Goal: Browse casually: Explore the website without a specific task or goal

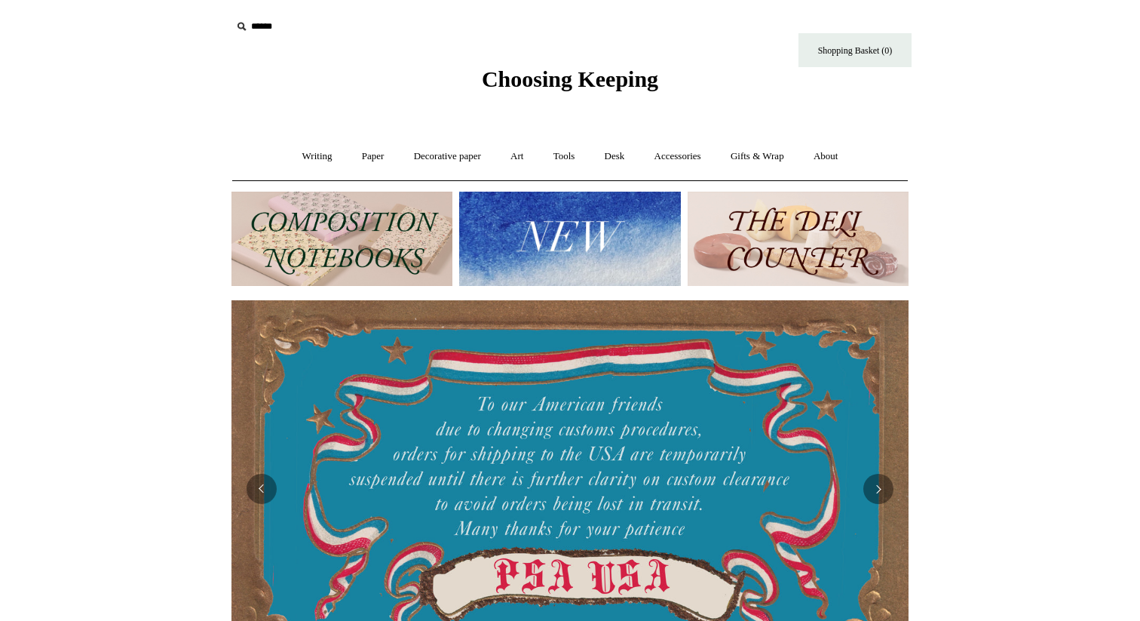
click at [854, 244] on img at bounding box center [798, 239] width 221 height 94
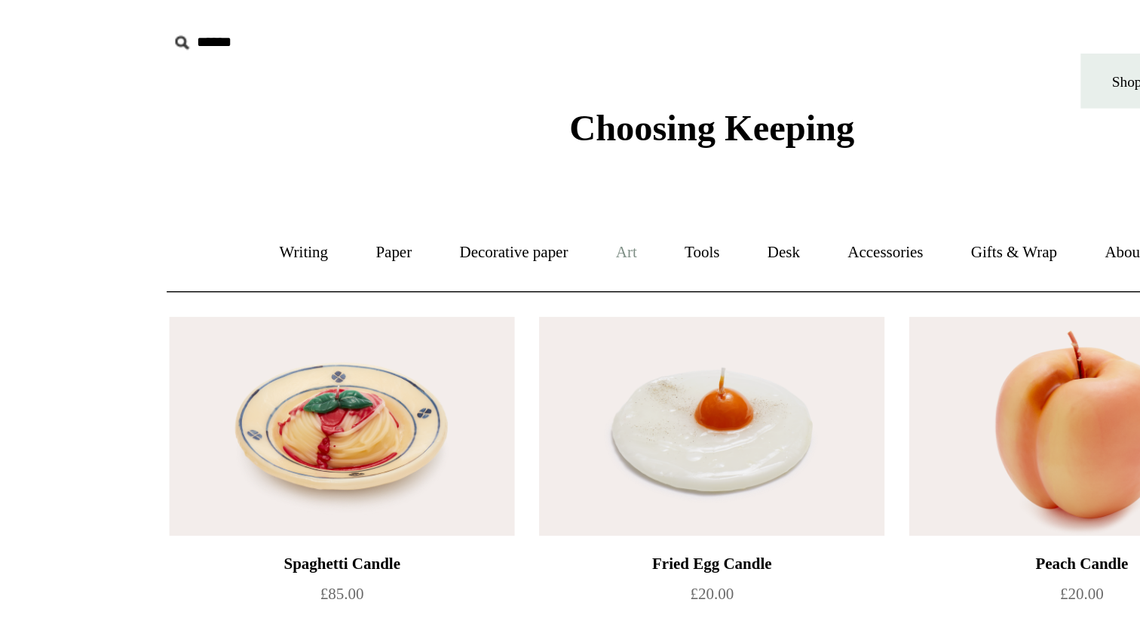
click at [512, 158] on link "Art +" at bounding box center [517, 156] width 40 height 40
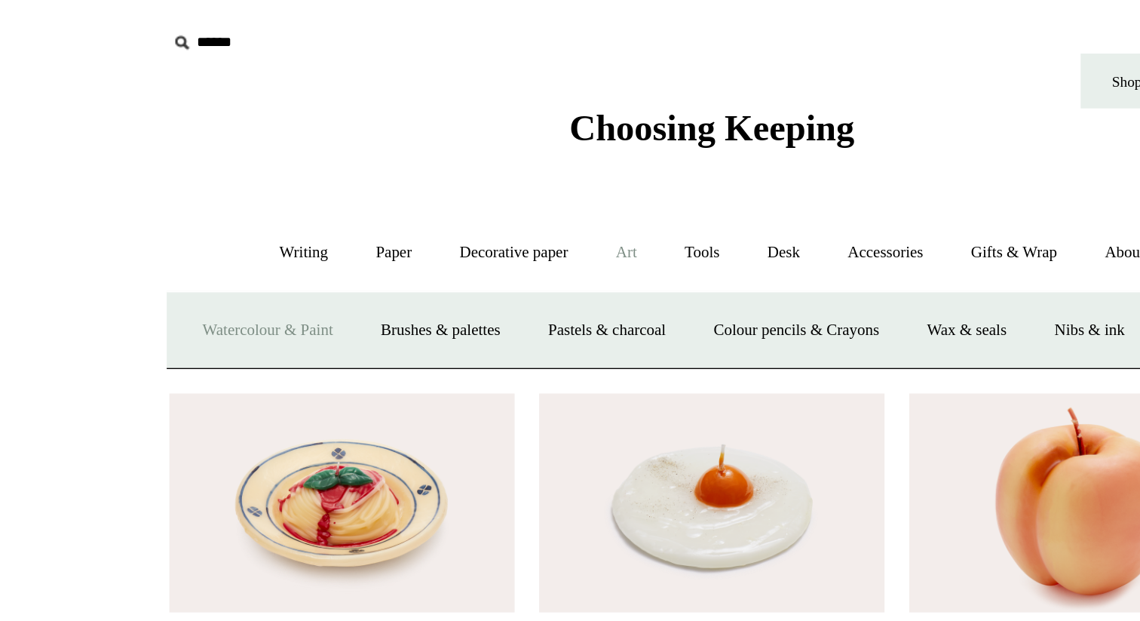
click at [336, 210] on link "Watercolour & Paint" at bounding box center [295, 205] width 108 height 40
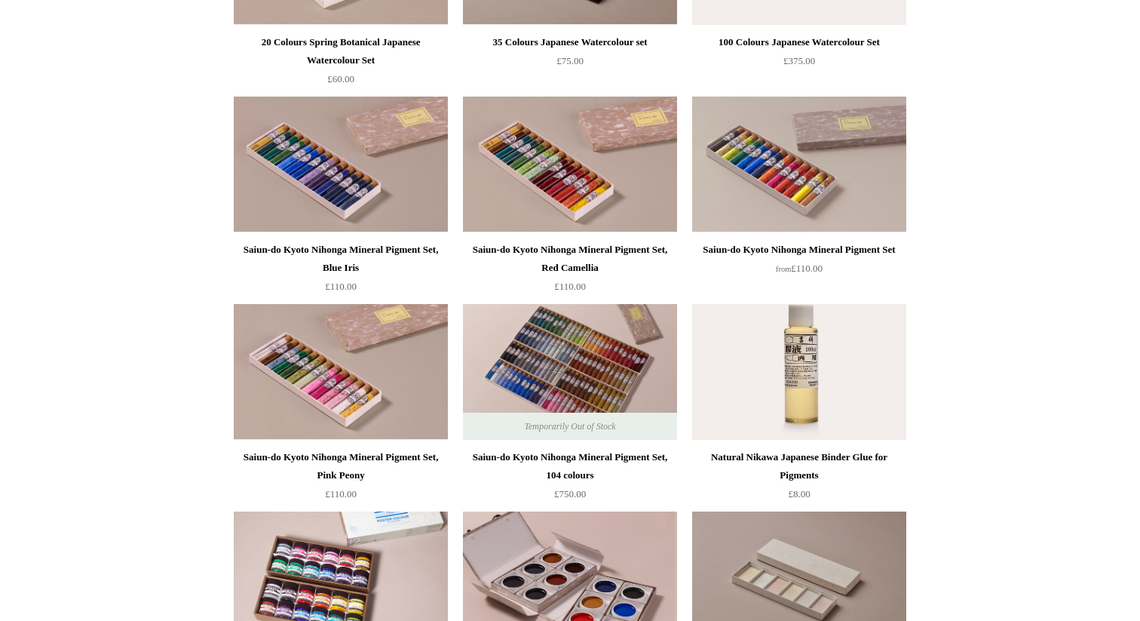
scroll to position [1347, 0]
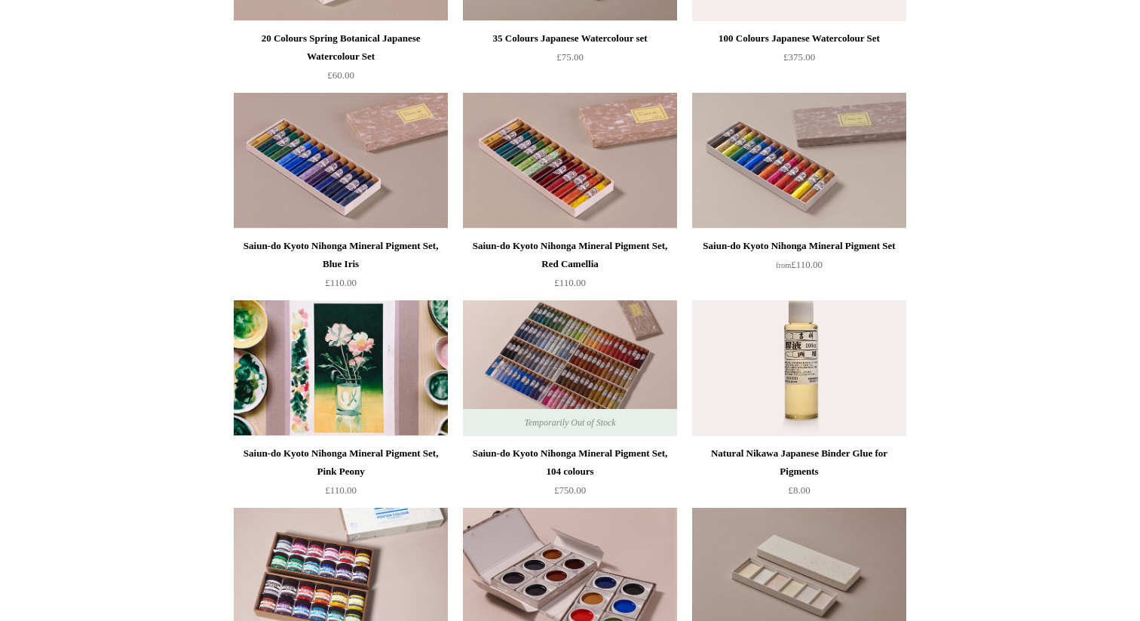
click at [389, 372] on img at bounding box center [341, 368] width 214 height 136
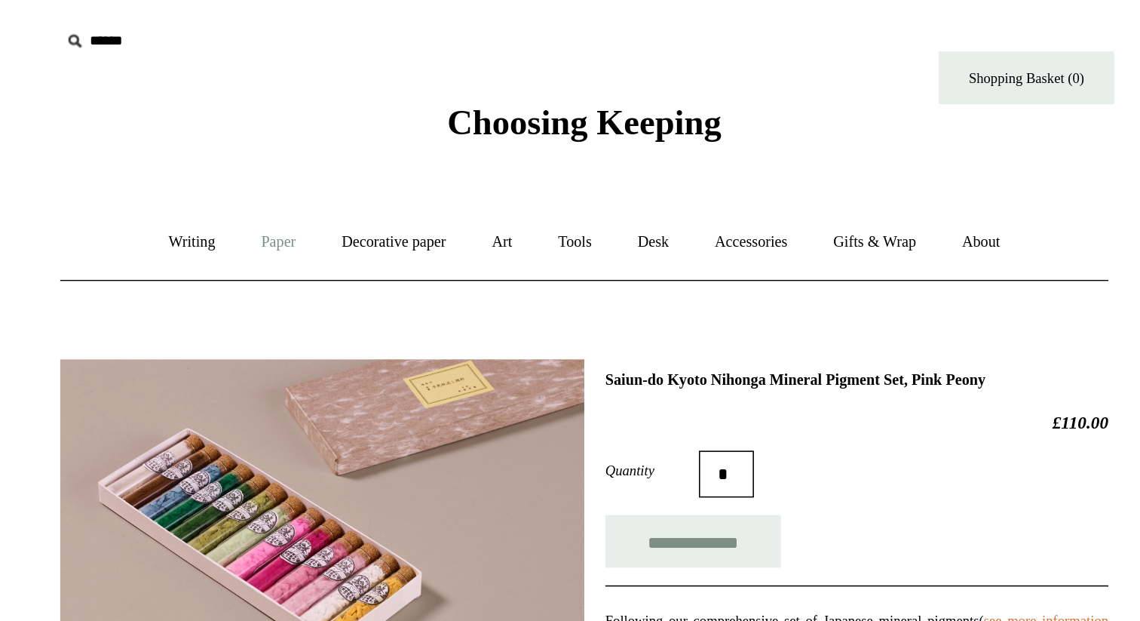
click at [369, 163] on link "Paper +" at bounding box center [373, 156] width 50 height 40
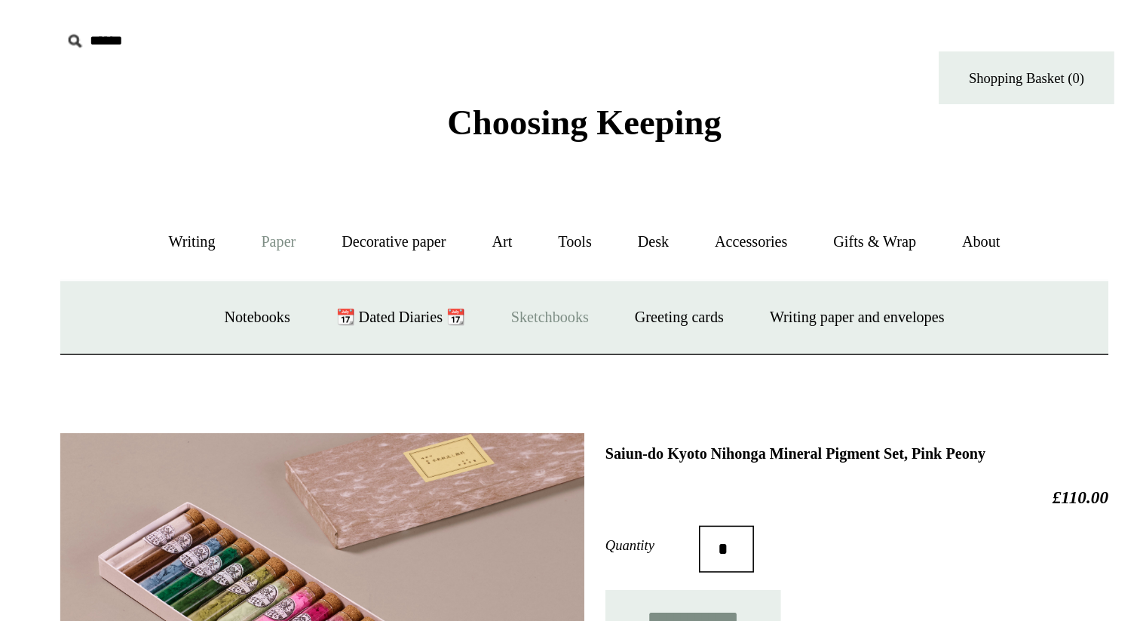
click at [544, 216] on link "Sketchbooks +" at bounding box center [547, 205] width 77 height 40
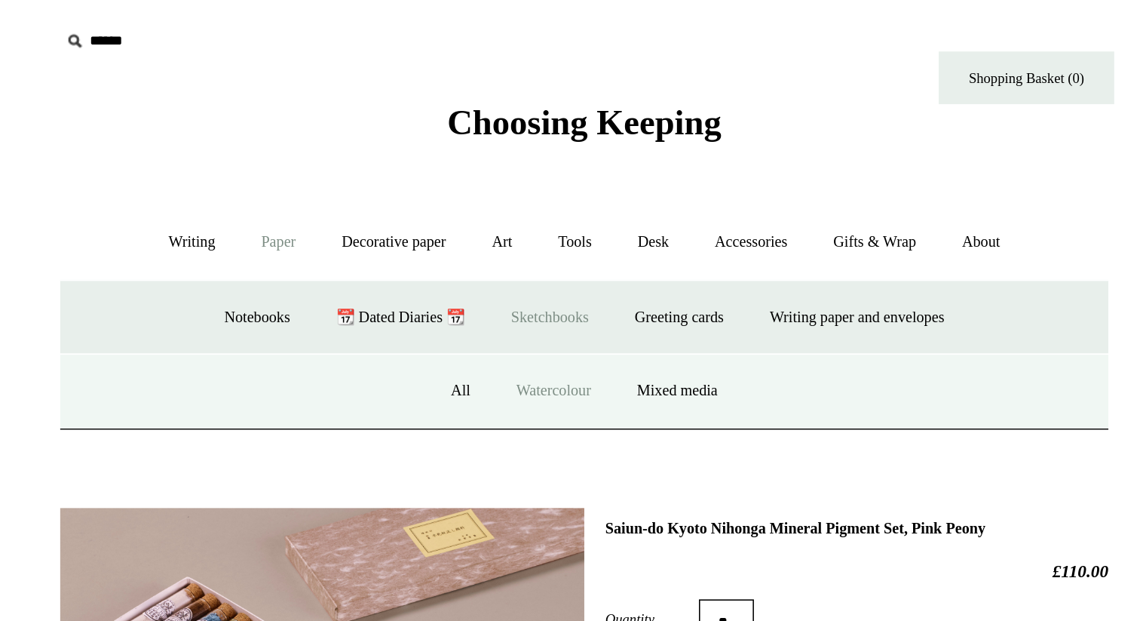
click at [545, 251] on link "Watercolour" at bounding box center [550, 252] width 75 height 40
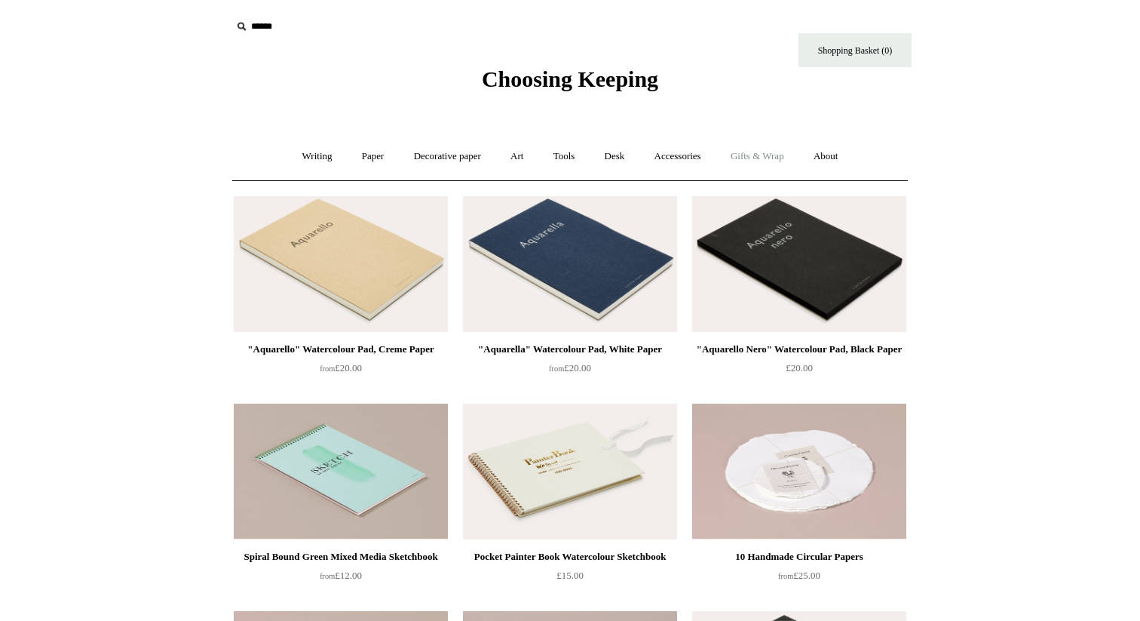
click at [749, 158] on link "Gifts & Wrap +" at bounding box center [757, 156] width 81 height 40
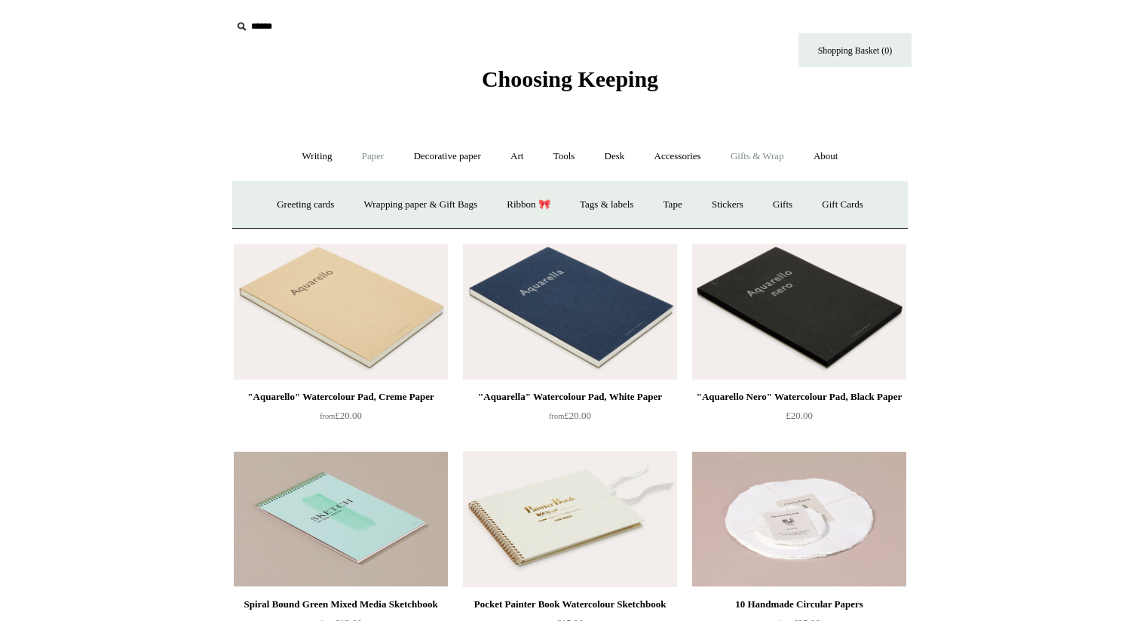
click at [366, 161] on link "Paper +" at bounding box center [373, 156] width 50 height 40
click at [471, 167] on link "Decorative paper +" at bounding box center [447, 156] width 94 height 40
click at [689, 206] on link "Japanese" at bounding box center [687, 205] width 62 height 40
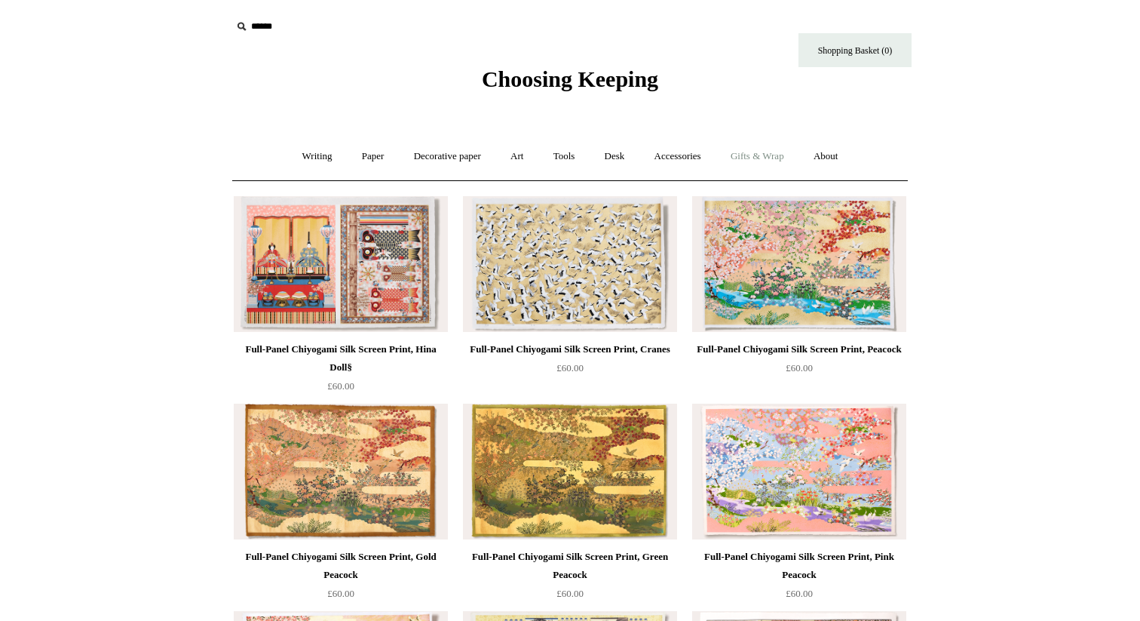
click at [758, 161] on link "Gifts & Wrap +" at bounding box center [757, 156] width 81 height 40
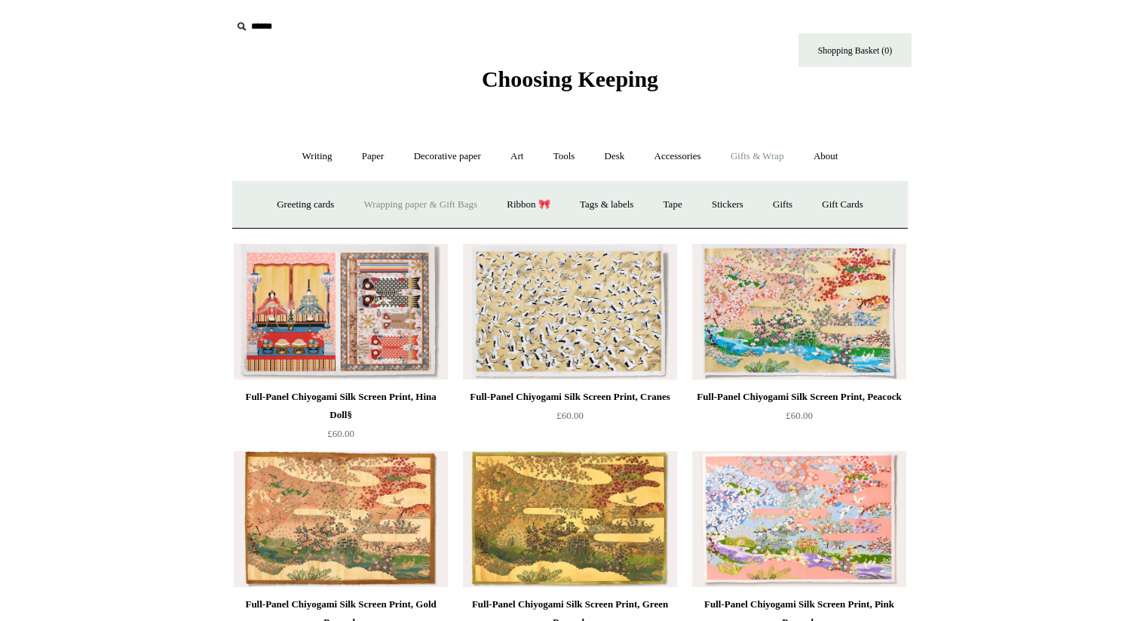
click at [461, 216] on link "Wrapping paper & Gift Bags" at bounding box center [421, 205] width 140 height 40
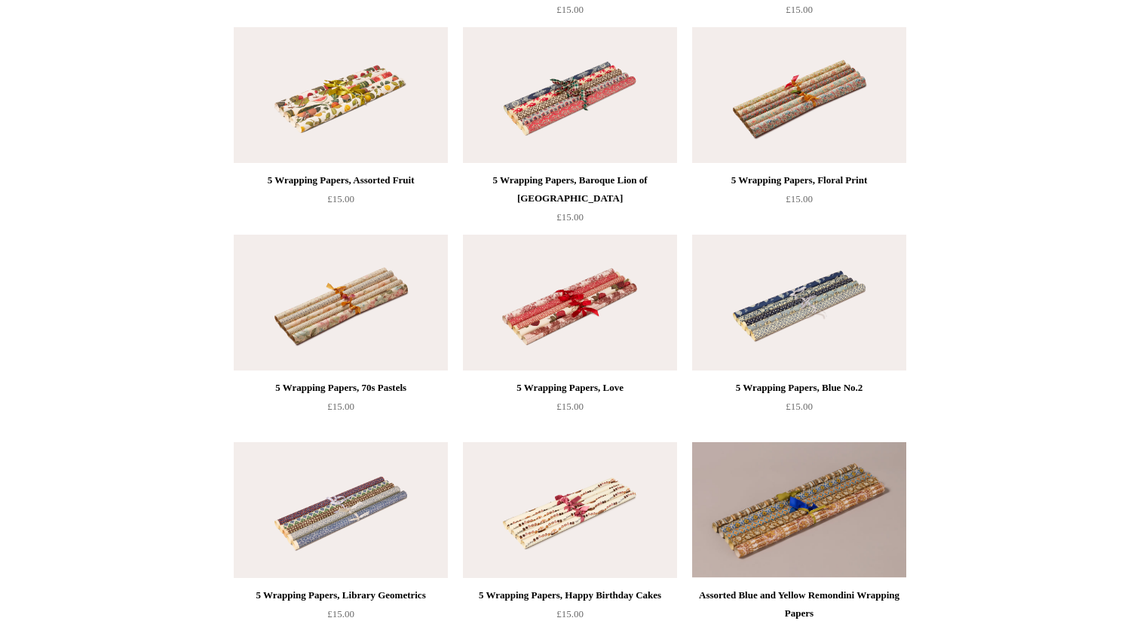
scroll to position [780, 0]
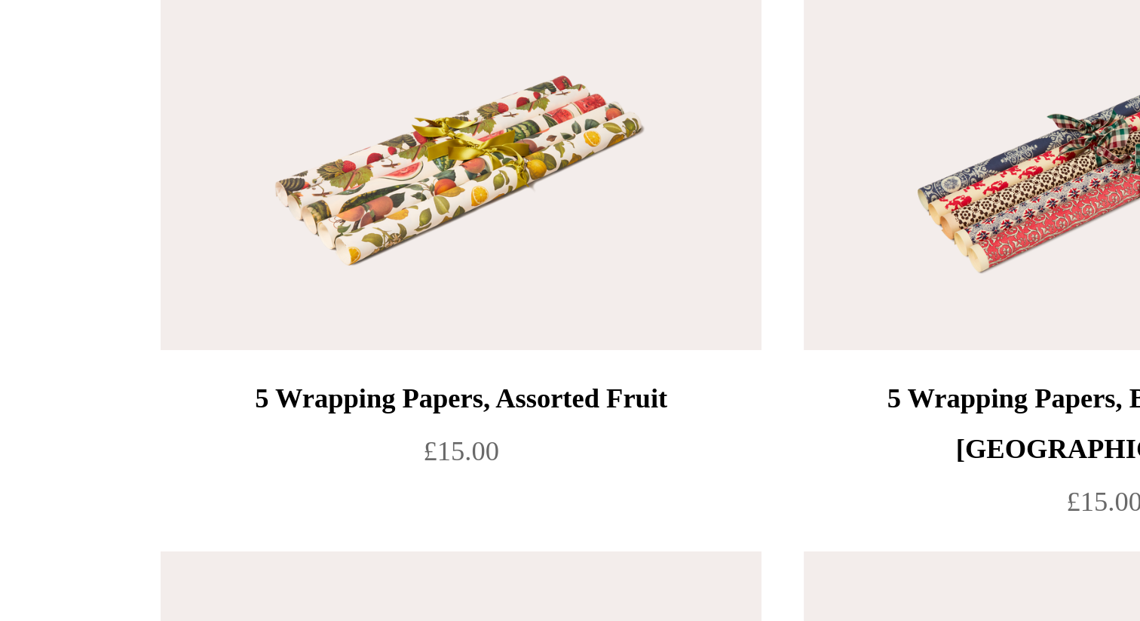
click at [375, 156] on img at bounding box center [341, 106] width 214 height 136
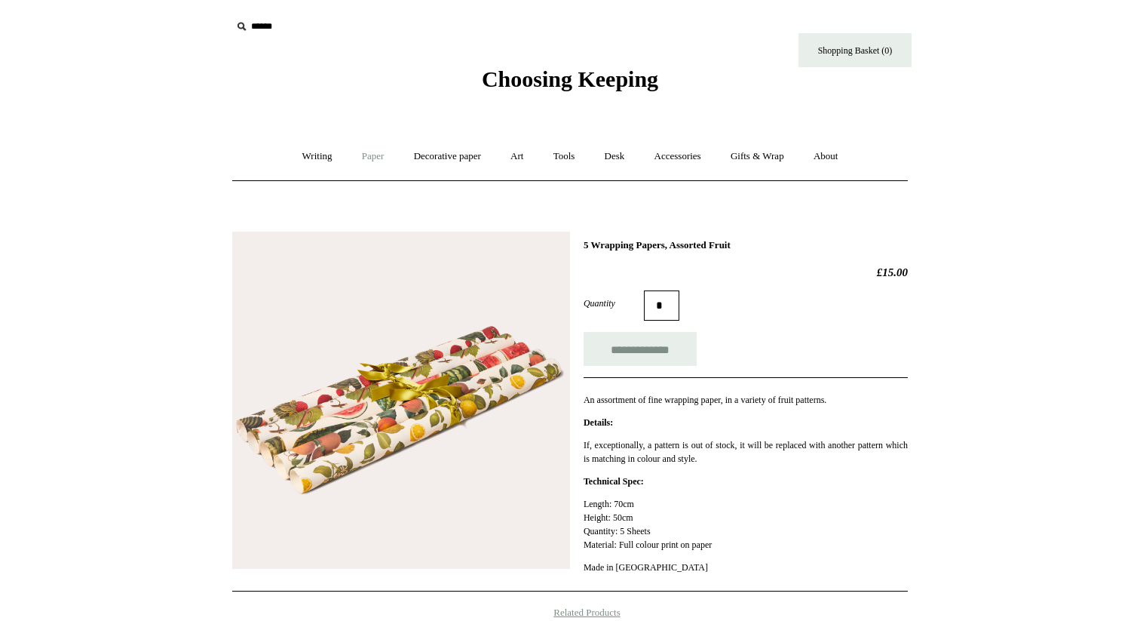
click at [363, 155] on link "Paper +" at bounding box center [373, 156] width 50 height 40
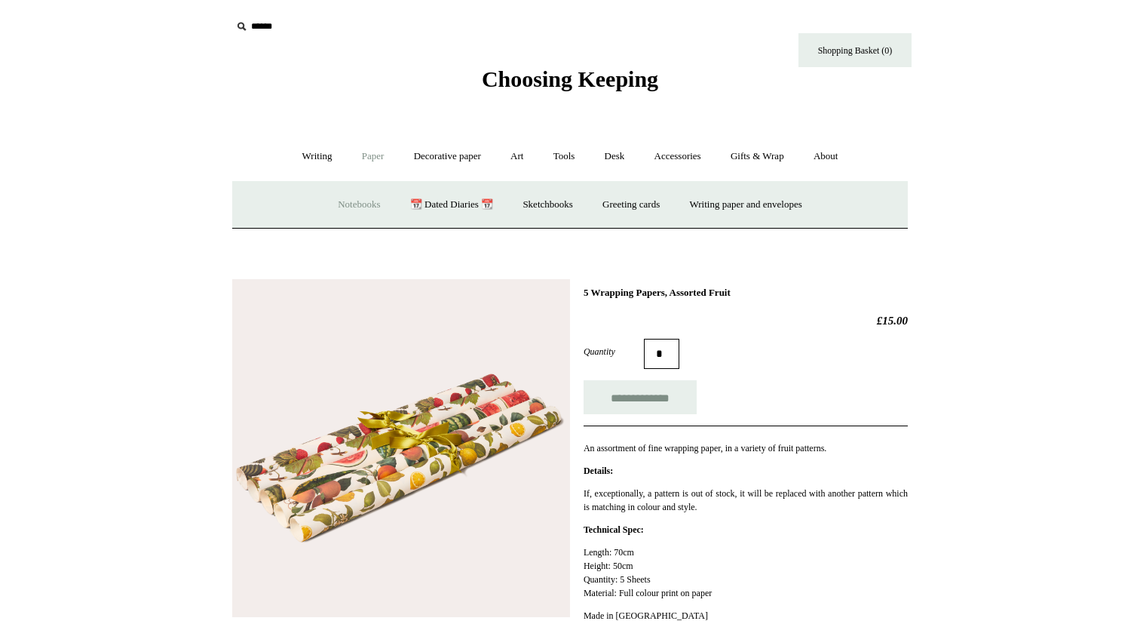
click at [366, 197] on link "Notebooks +" at bounding box center [358, 205] width 69 height 40
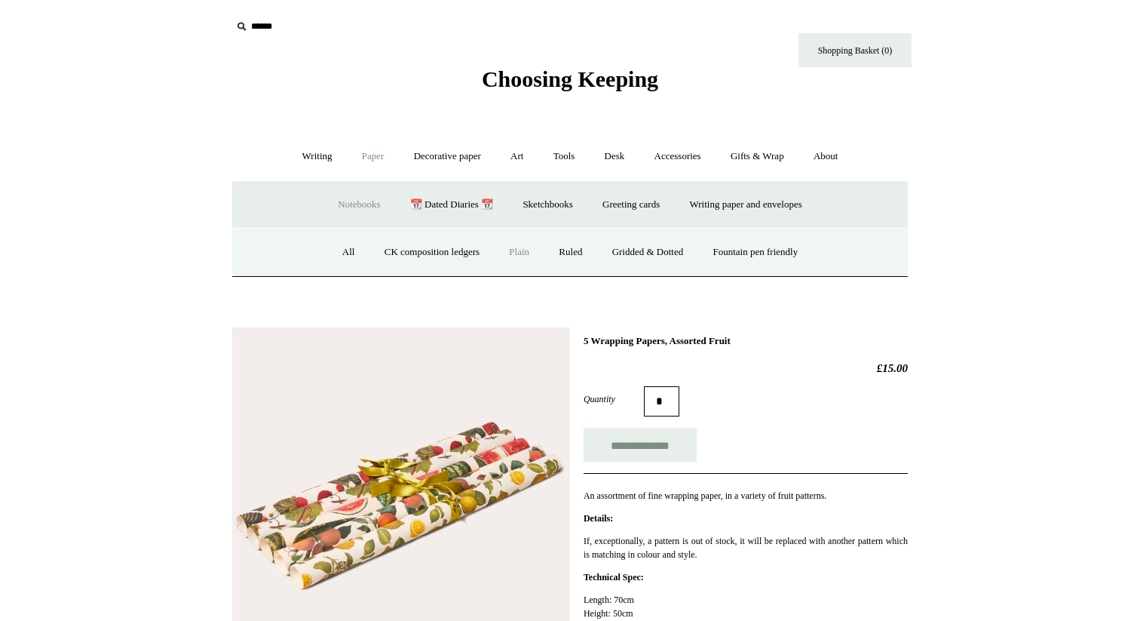
click at [532, 256] on link "Plain" at bounding box center [519, 252] width 48 height 40
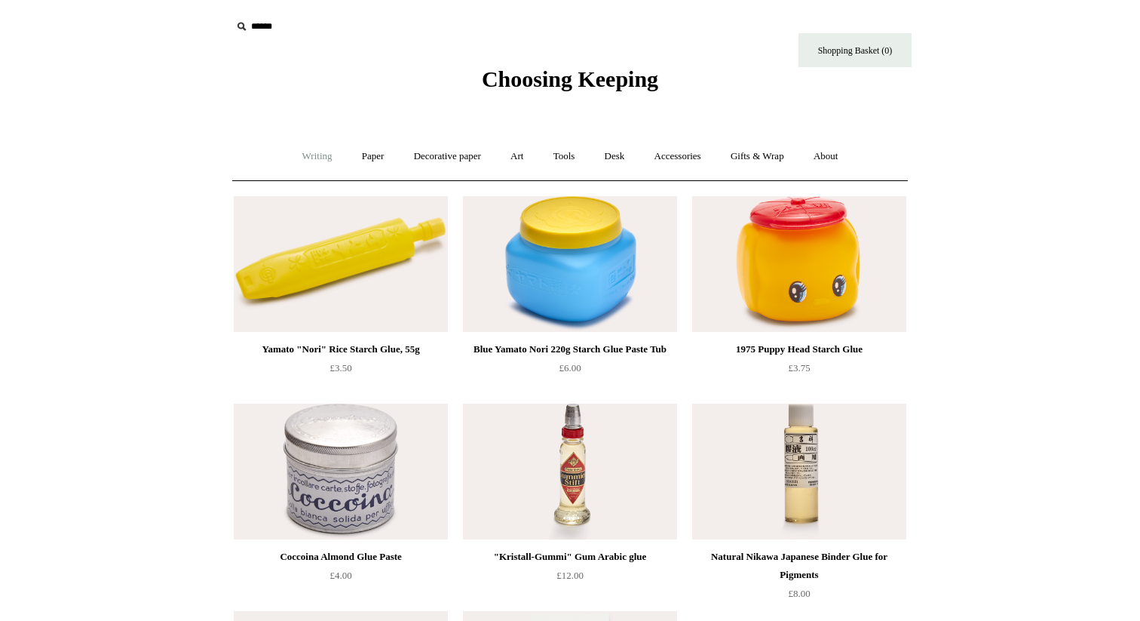
click at [308, 161] on link "Writing +" at bounding box center [317, 156] width 57 height 40
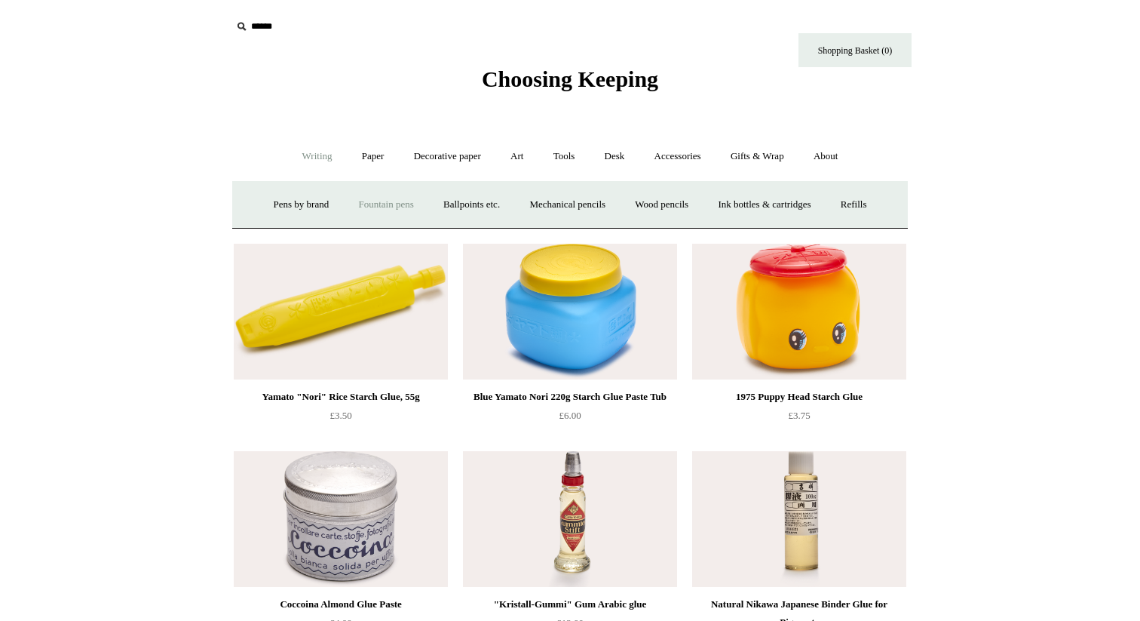
click at [349, 207] on link "Fountain pens +" at bounding box center [386, 205] width 82 height 40
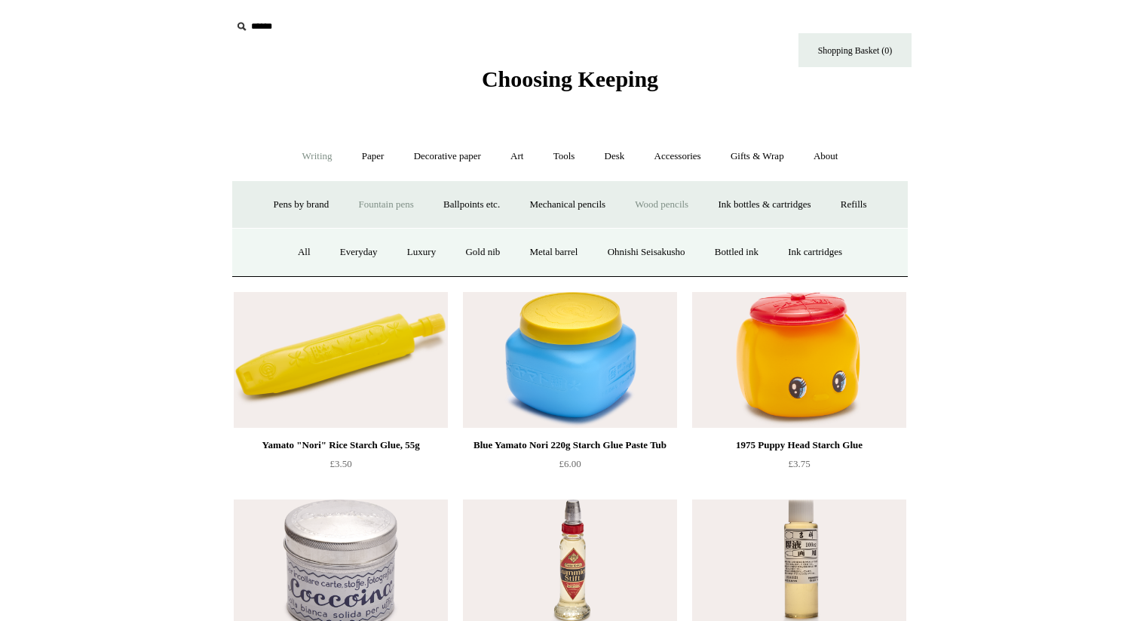
click at [653, 200] on link "Wood pencils +" at bounding box center [661, 205] width 81 height 40
click at [332, 253] on link "All" at bounding box center [350, 252] width 40 height 40
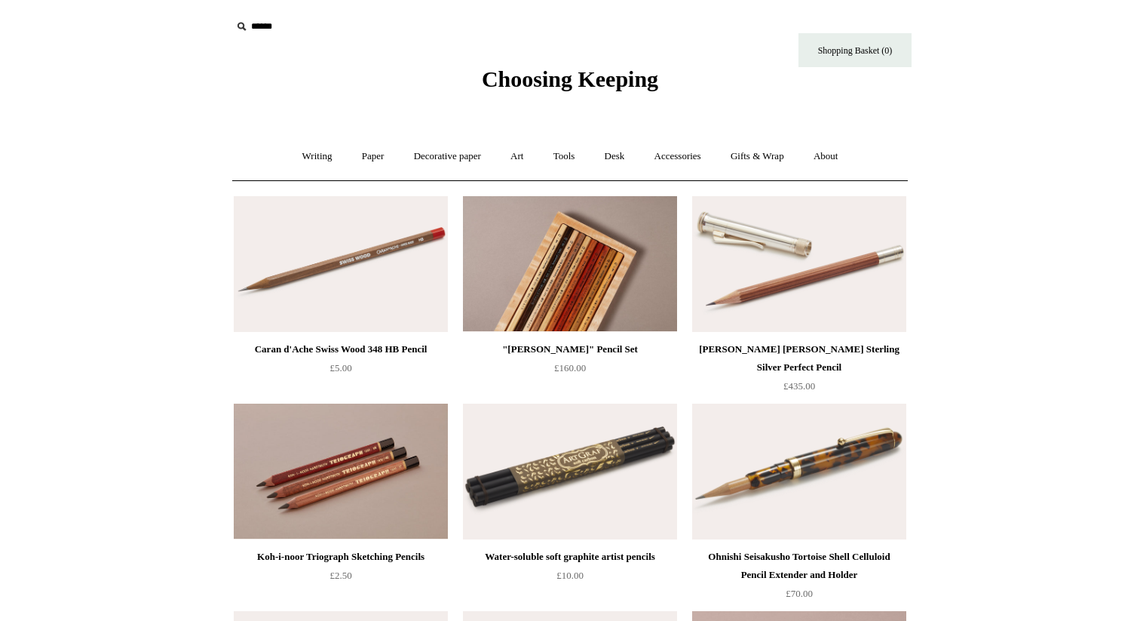
click at [587, 257] on img at bounding box center [570, 264] width 214 height 136
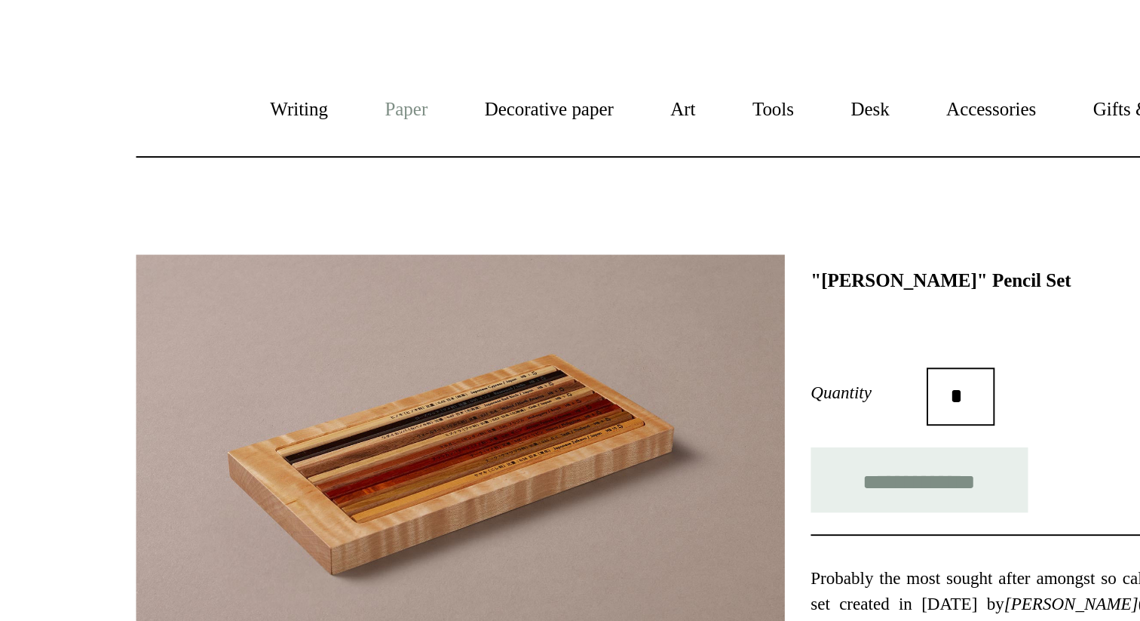
click at [363, 162] on link "Paper +" at bounding box center [373, 156] width 50 height 40
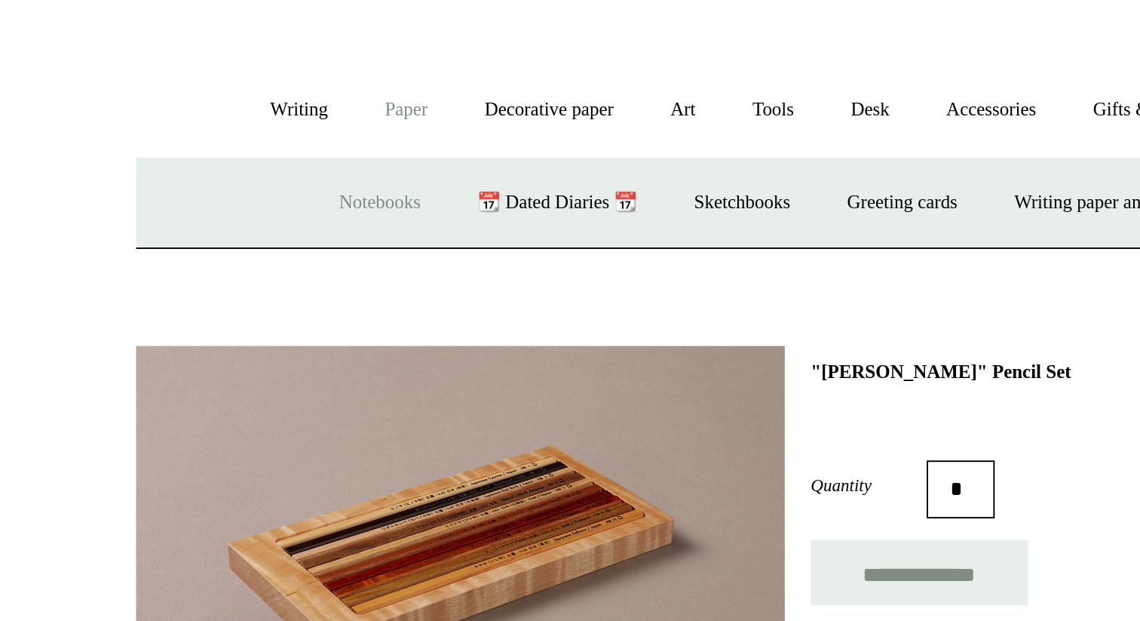
click at [347, 207] on link "Notebooks +" at bounding box center [358, 205] width 69 height 40
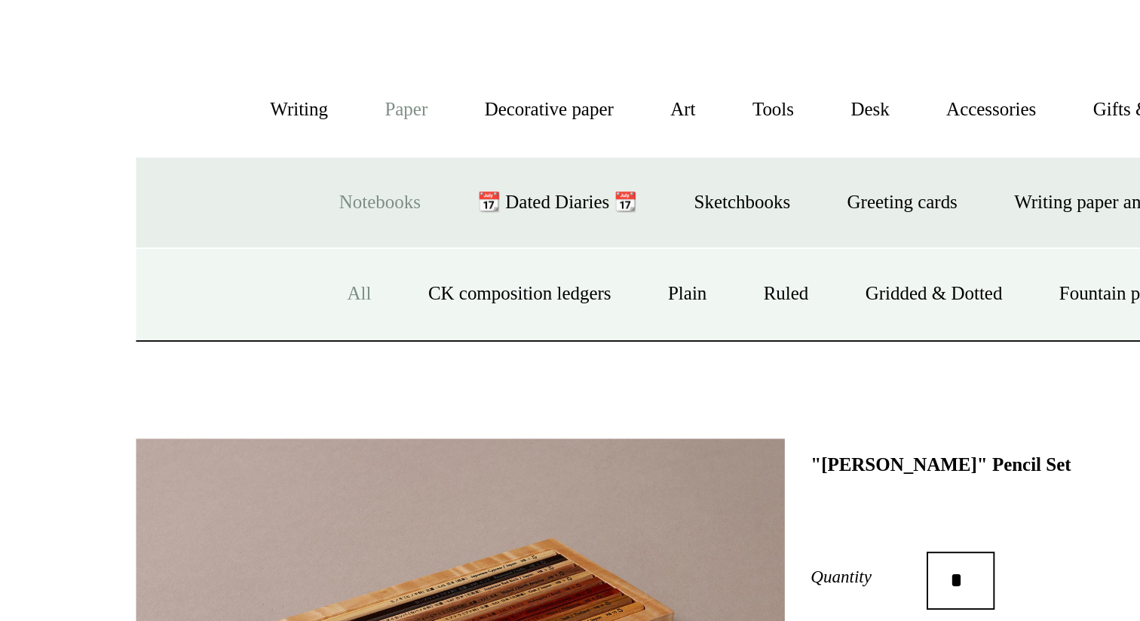
click at [339, 255] on link "All" at bounding box center [349, 252] width 40 height 40
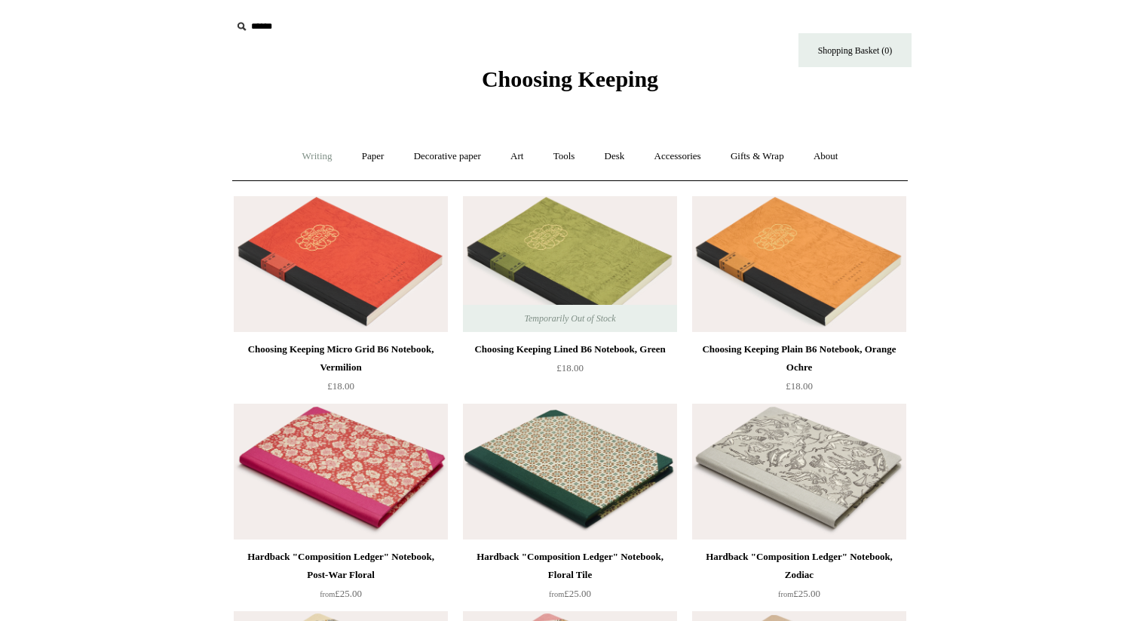
click at [308, 159] on link "Writing +" at bounding box center [317, 156] width 57 height 40
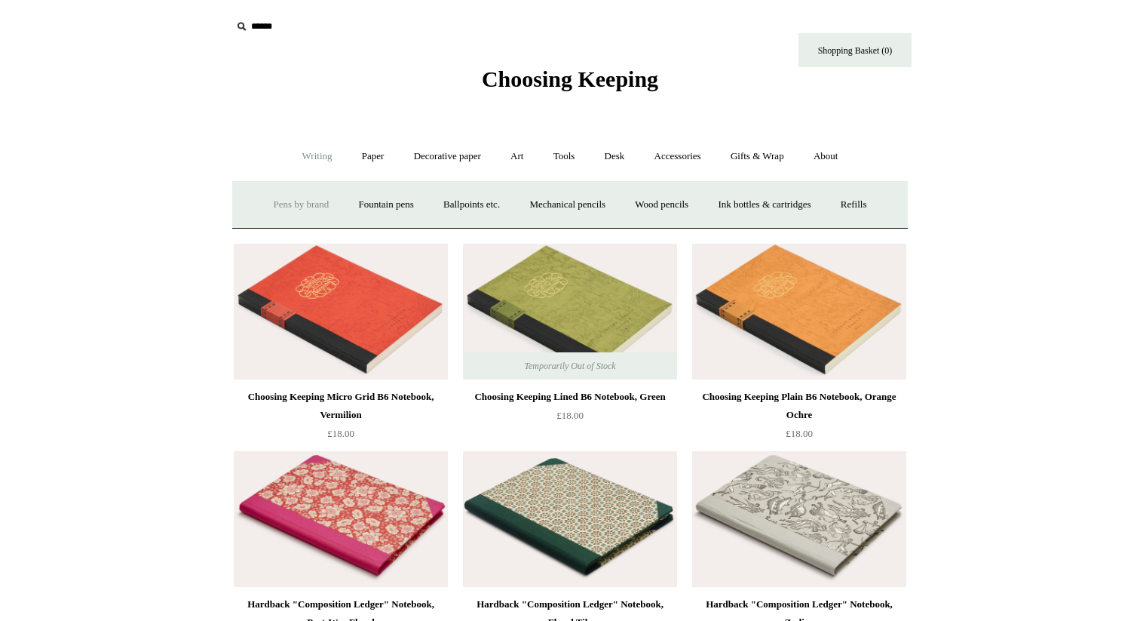
click at [295, 209] on link "Pens by brand +" at bounding box center [301, 205] width 83 height 40
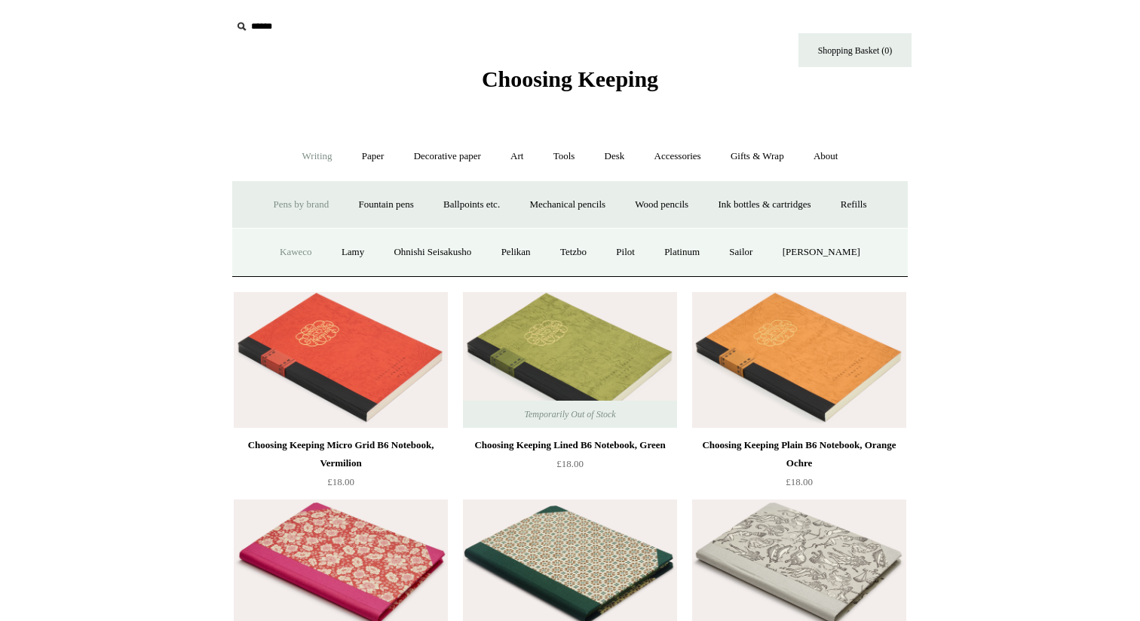
click at [289, 256] on link "Kaweco" at bounding box center [296, 252] width 60 height 40
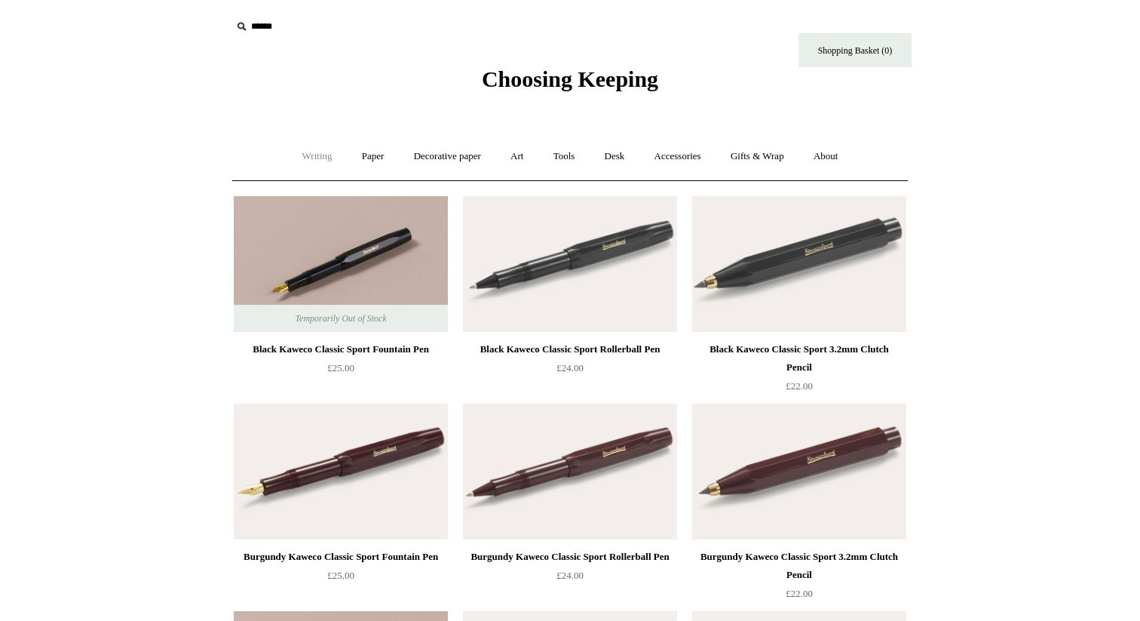
click at [301, 157] on link "Writing +" at bounding box center [317, 156] width 57 height 40
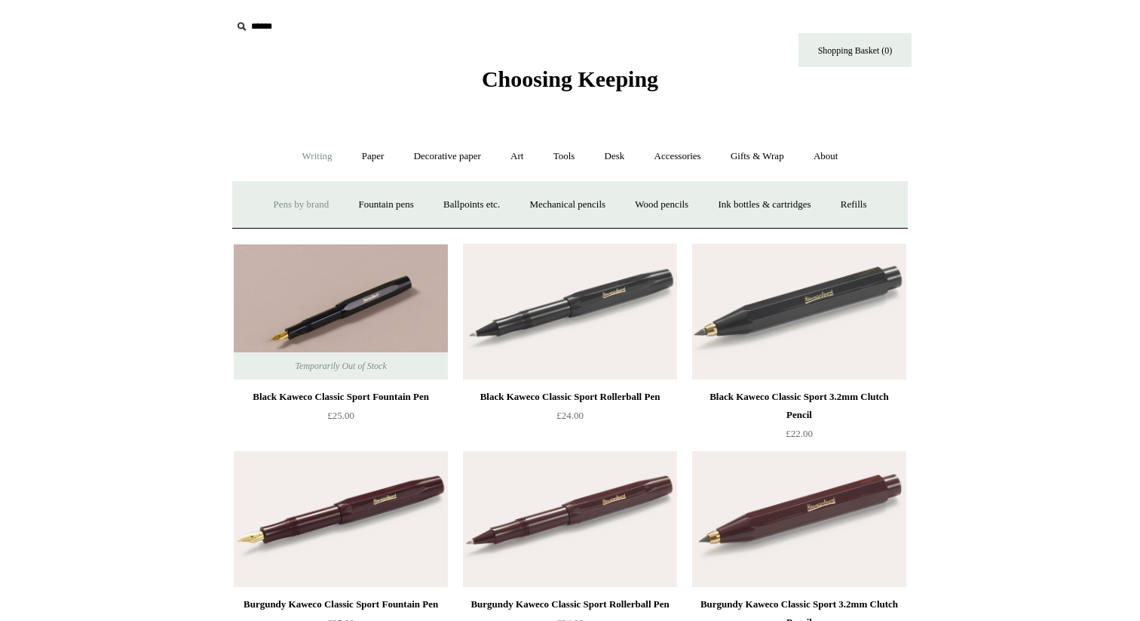
click at [299, 203] on link "Pens by brand +" at bounding box center [301, 205] width 83 height 40
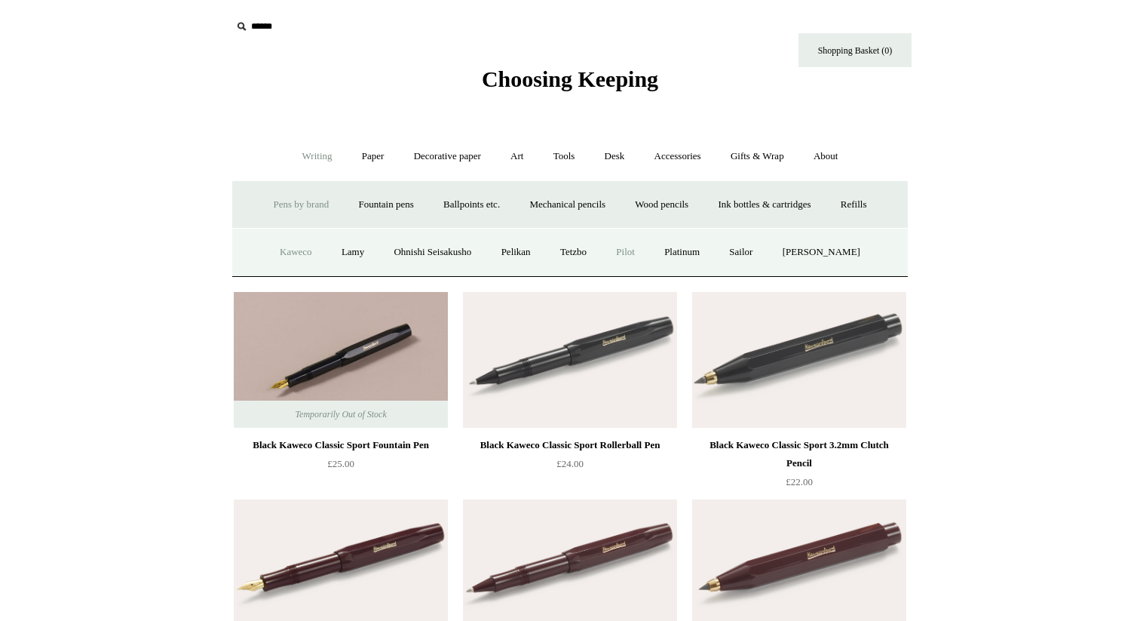
click at [638, 255] on link "Pilot" at bounding box center [625, 252] width 46 height 40
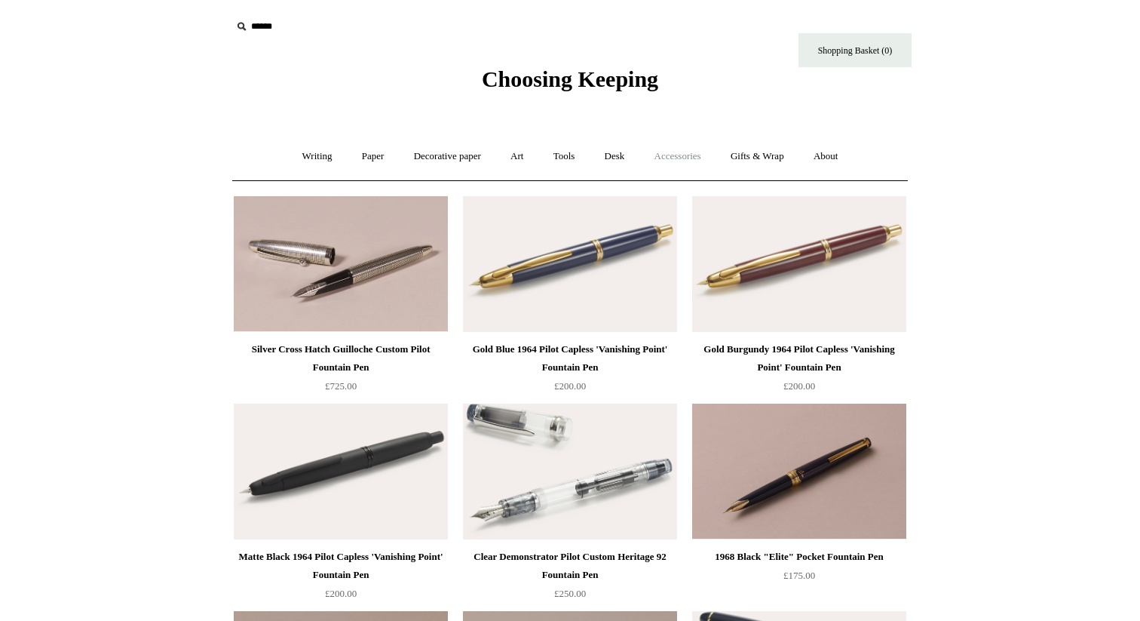
click at [680, 153] on link "Accessories +" at bounding box center [678, 156] width 74 height 40
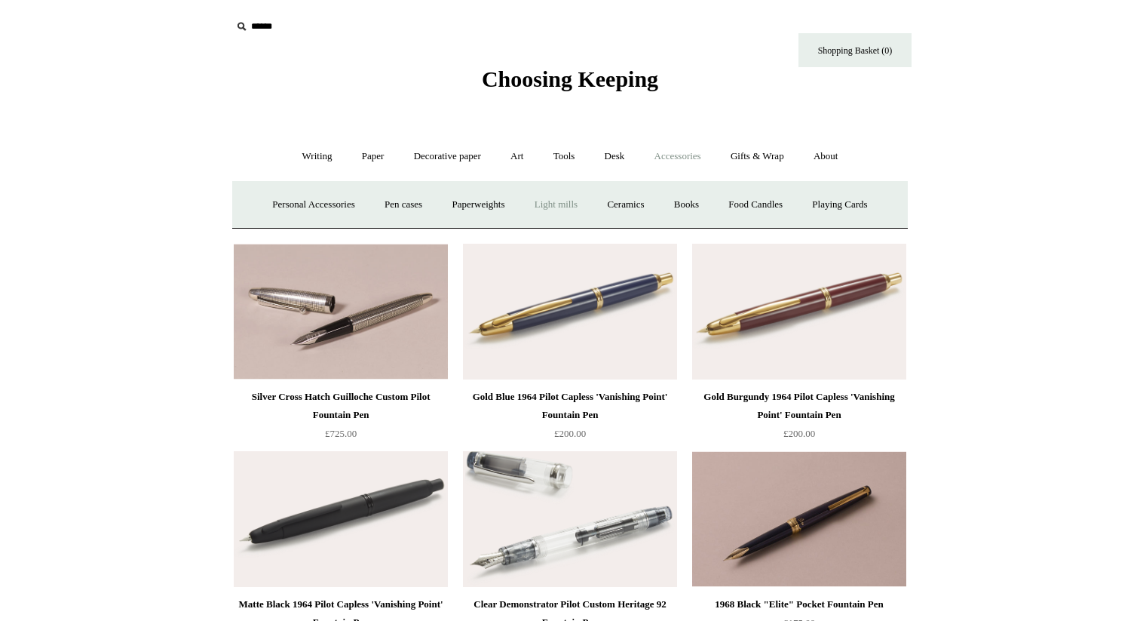
click at [565, 208] on link "Light mills" at bounding box center [556, 205] width 70 height 40
